Goal: Task Accomplishment & Management: Manage account settings

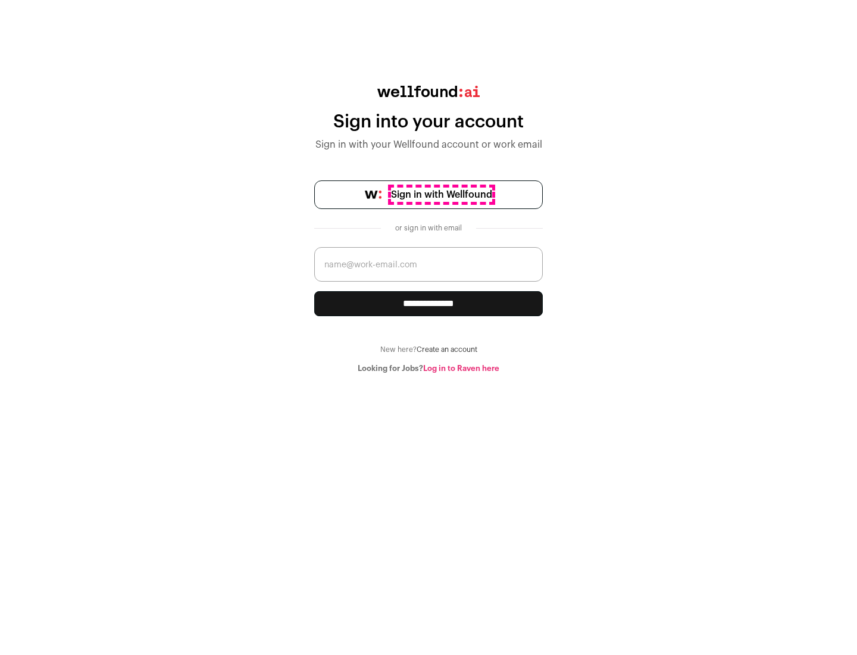
click at [441, 195] on span "Sign in with Wellfound" at bounding box center [441, 195] width 101 height 14
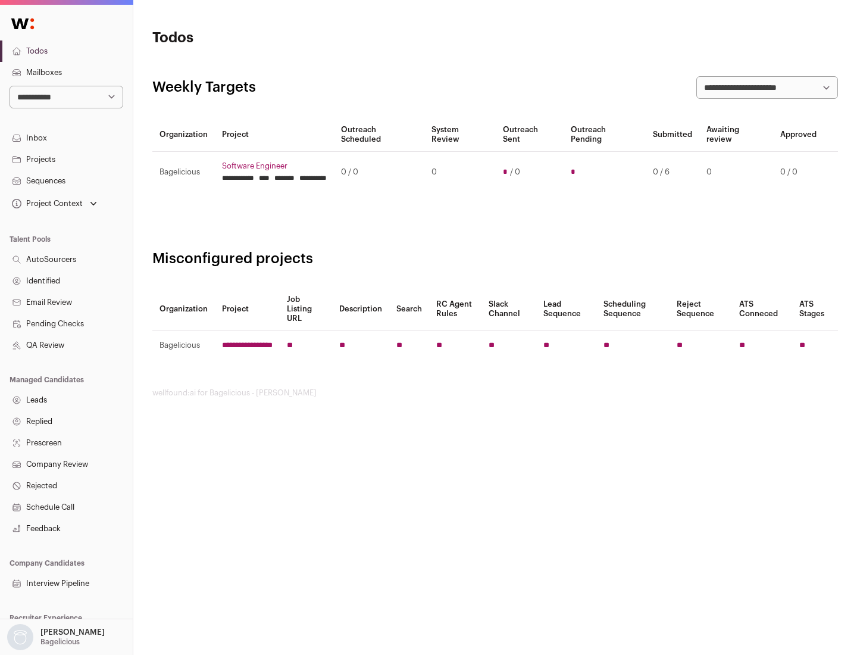
click at [66, 159] on link "Projects" at bounding box center [66, 159] width 133 height 21
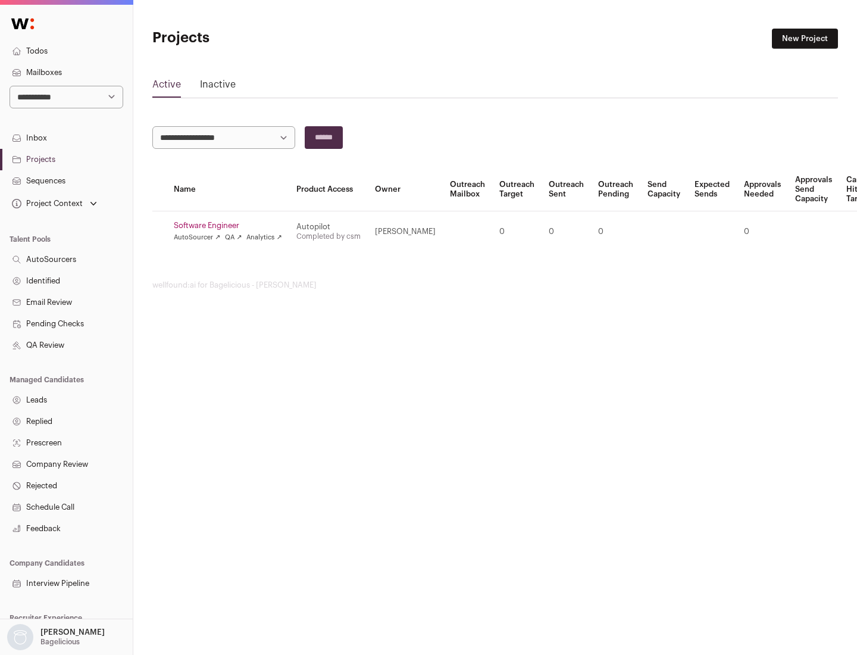
click at [232, 226] on link "Software Engineer" at bounding box center [228, 226] width 108 height 10
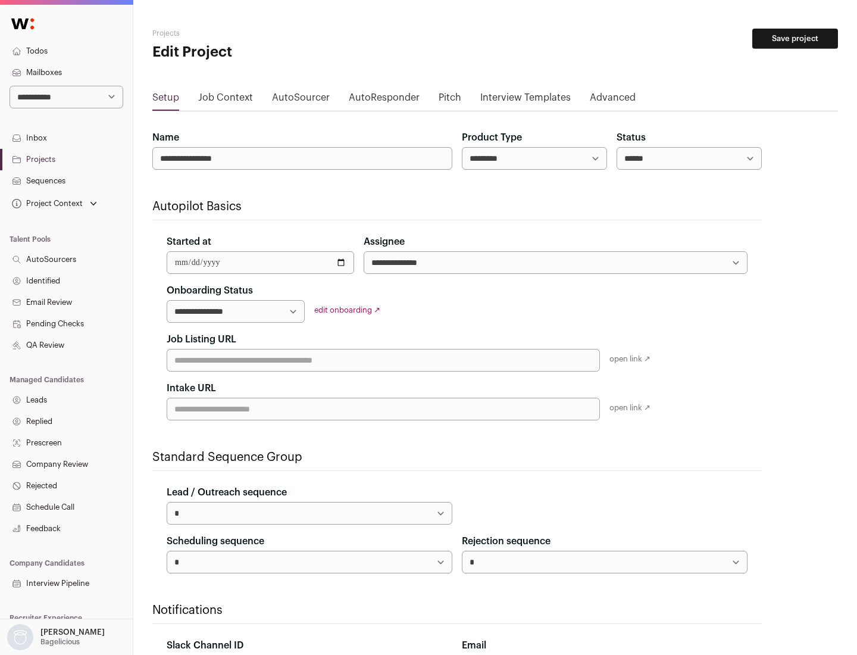
click at [795, 39] on button "Save project" at bounding box center [795, 39] width 86 height 20
